Goal: Information Seeking & Learning: Learn about a topic

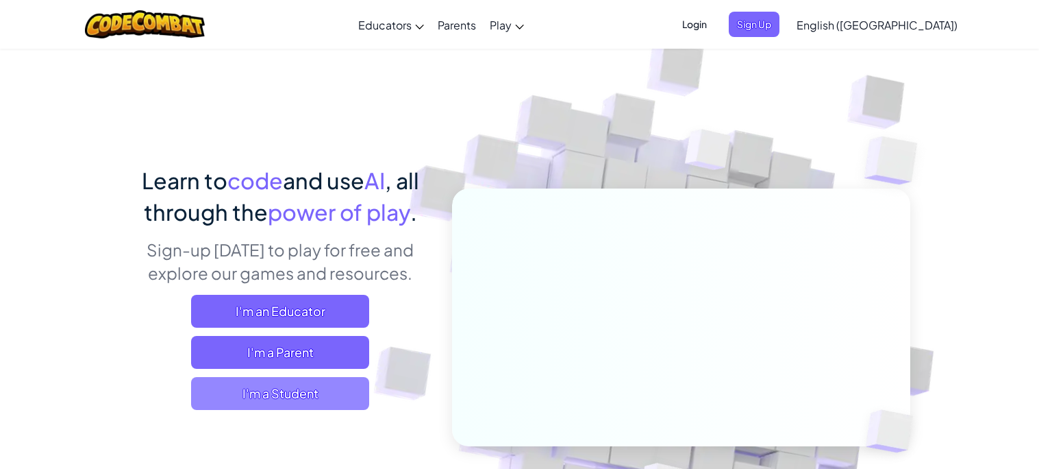
click at [276, 397] on span "I'm a Student" at bounding box center [280, 393] width 178 height 33
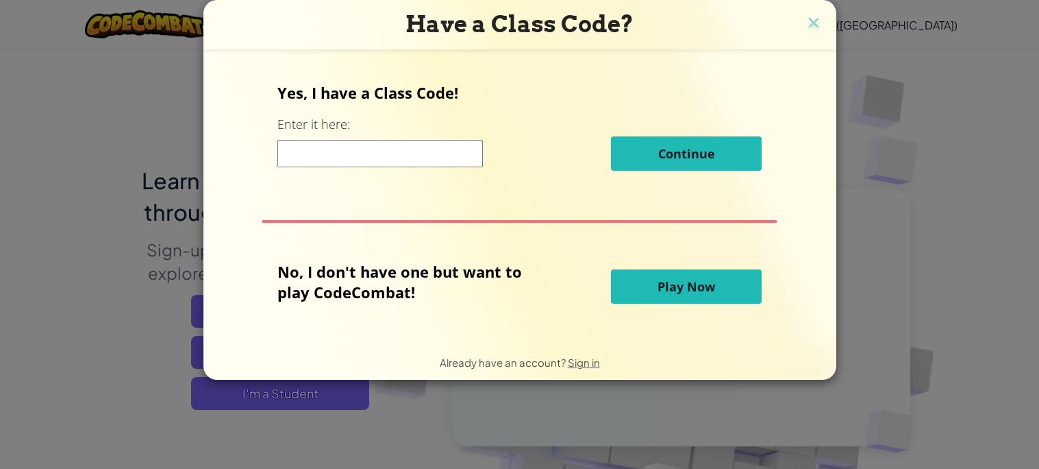
click at [697, 275] on button "Play Now" at bounding box center [686, 286] width 151 height 34
